Goal: Information Seeking & Learning: Learn about a topic

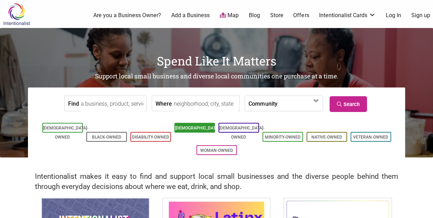
click at [194, 132] on li "[DEMOGRAPHIC_DATA]-Owned" at bounding box center [194, 128] width 41 height 10
click at [187, 128] on link "[DEMOGRAPHIC_DATA]-Owned" at bounding box center [197, 132] width 45 height 14
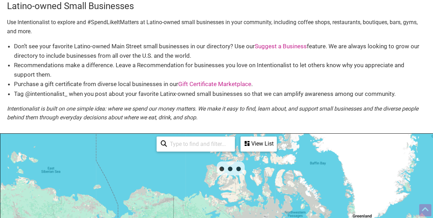
scroll to position [140, 0]
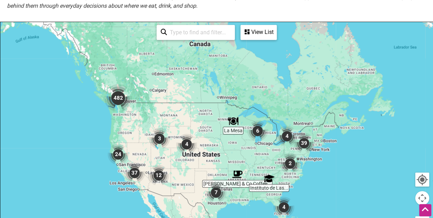
click at [117, 100] on img "482" at bounding box center [118, 98] width 34 height 34
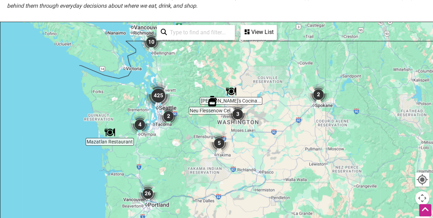
click at [148, 193] on img "26" at bounding box center [148, 193] width 27 height 27
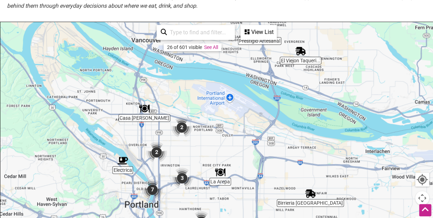
click at [158, 150] on img "2" at bounding box center [156, 152] width 27 height 27
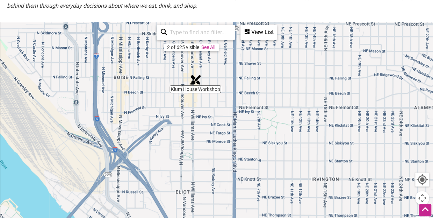
click at [256, 31] on div "View List" at bounding box center [258, 32] width 35 height 13
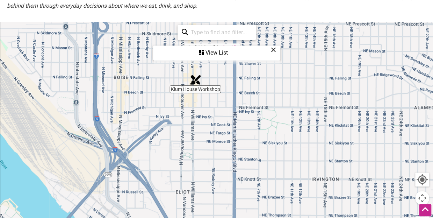
click at [229, 51] on div "View List" at bounding box center [217, 52] width 126 height 13
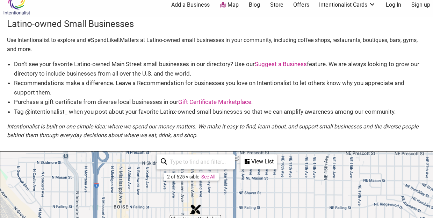
scroll to position [0, 0]
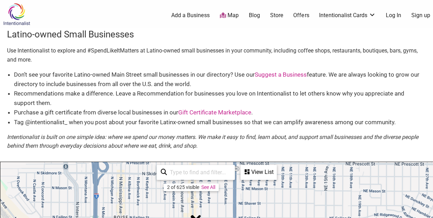
click at [275, 13] on link "Store" at bounding box center [276, 16] width 13 height 8
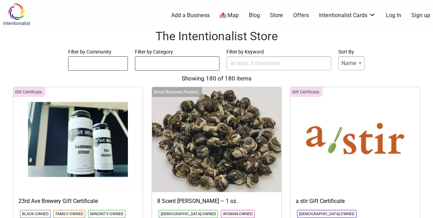
select select
click at [117, 63] on ul at bounding box center [98, 62] width 59 height 11
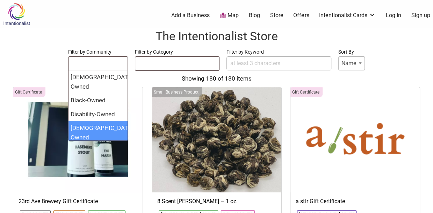
select select "1689"
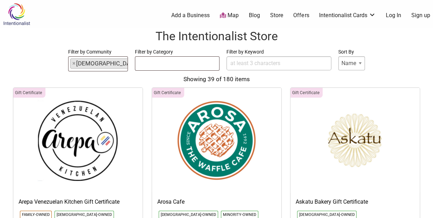
click at [132, 67] on form "Filter by Community Asian-Owned Black-Owned Disability-Owned Latino-Owned LGBTQ…" at bounding box center [216, 60] width 419 height 24
click at [138, 65] on ul at bounding box center [177, 62] width 84 height 11
click at [239, 69] on input "Filter by Keyword" at bounding box center [278, 63] width 105 height 14
click at [360, 67] on select "Name Price" at bounding box center [351, 63] width 27 height 14
click at [375, 64] on form "Filter by Community Asian-Owned Black-Owned Disability-Owned Latino-Owned LGBTQ…" at bounding box center [216, 60] width 419 height 24
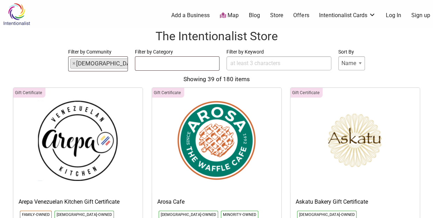
click at [14, 13] on img at bounding box center [16, 14] width 33 height 23
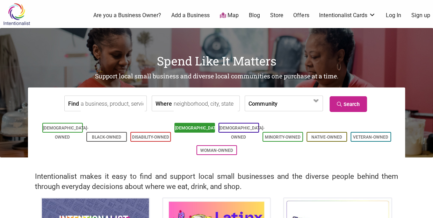
click at [208, 129] on link "[DEMOGRAPHIC_DATA]-Owned" at bounding box center [197, 132] width 45 height 14
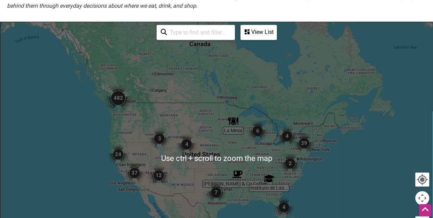
scroll to position [210, 0]
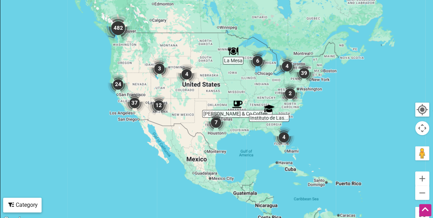
click at [16, 205] on div "Category" at bounding box center [22, 204] width 37 height 13
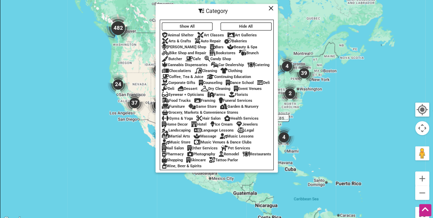
click at [270, 8] on icon at bounding box center [270, 8] width 5 height 0
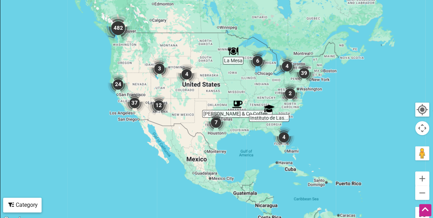
click at [125, 25] on img "482" at bounding box center [118, 28] width 34 height 34
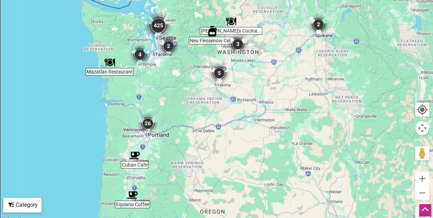
click at [157, 26] on img "425" at bounding box center [159, 26] width 34 height 34
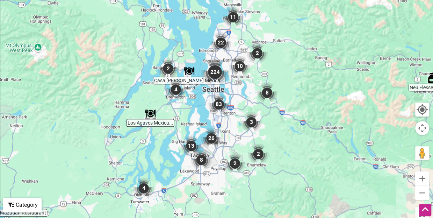
click at [218, 104] on img "83" at bounding box center [219, 104] width 27 height 27
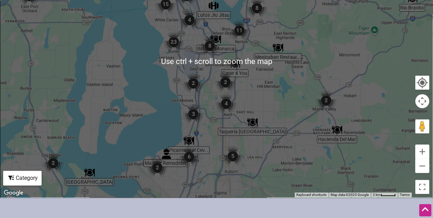
scroll to position [245, 0]
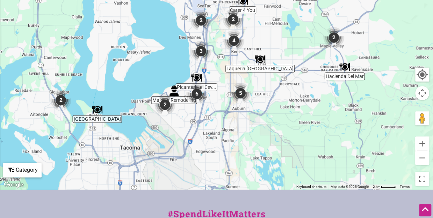
drag, startPoint x: 286, startPoint y: 149, endPoint x: 294, endPoint y: 93, distance: 57.1
click at [294, 93] on div "To navigate, press the arrow keys." at bounding box center [216, 53] width 432 height 272
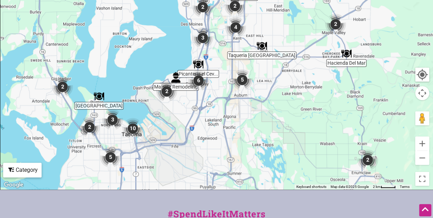
drag, startPoint x: 279, startPoint y: 121, endPoint x: 282, endPoint y: 101, distance: 20.8
click at [282, 101] on div "To navigate, press the arrow keys." at bounding box center [216, 53] width 432 height 272
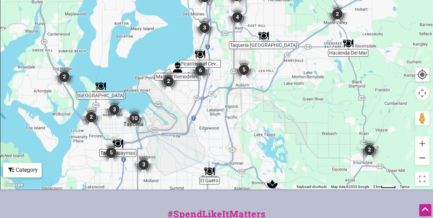
click at [421, 157] on button "Zoom out" at bounding box center [422, 158] width 14 height 14
